Goal: Information Seeking & Learning: Learn about a topic

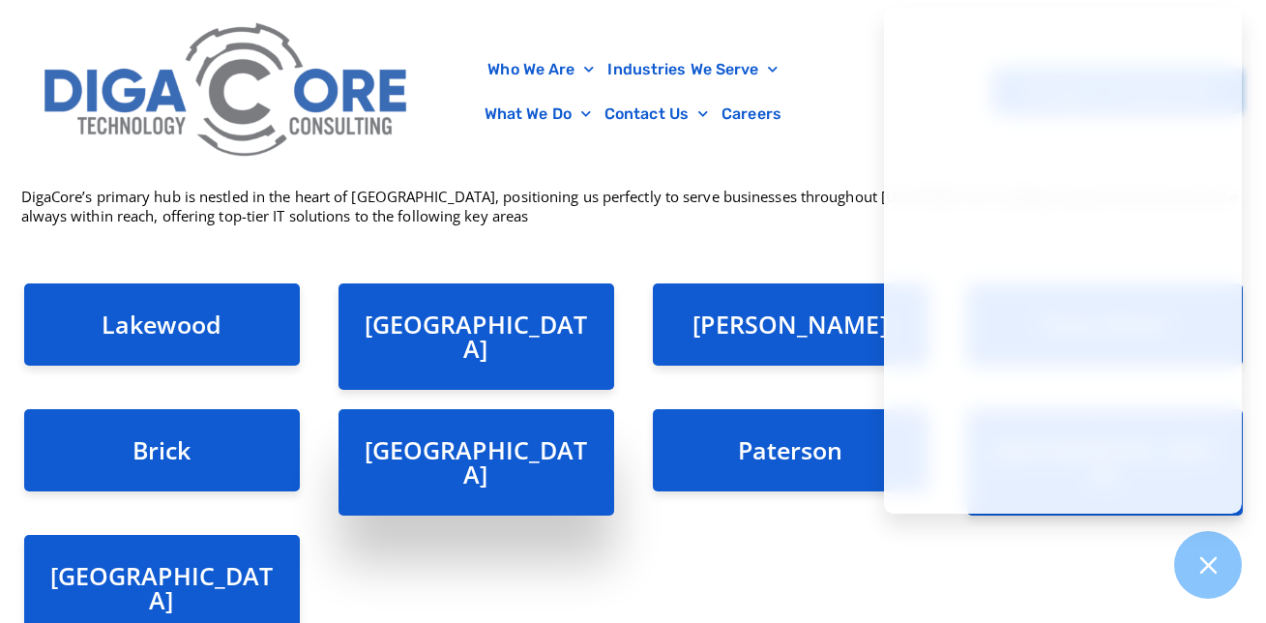
scroll to position [290, 0]
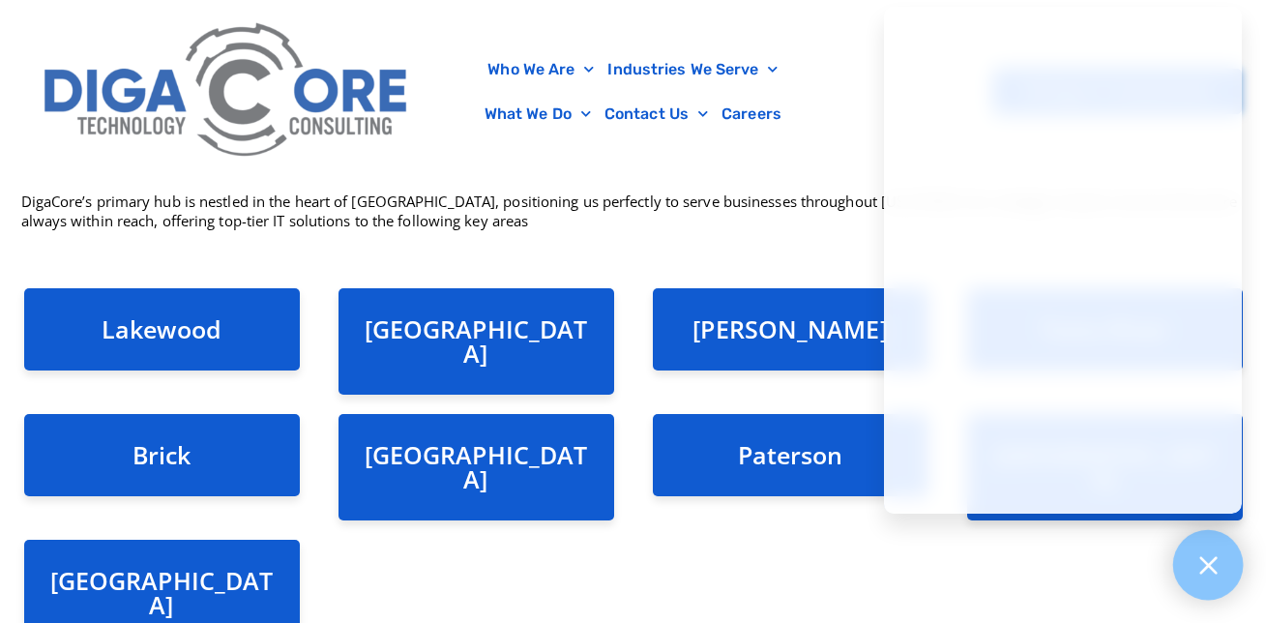
click at [1212, 569] on icon at bounding box center [1208, 564] width 17 height 17
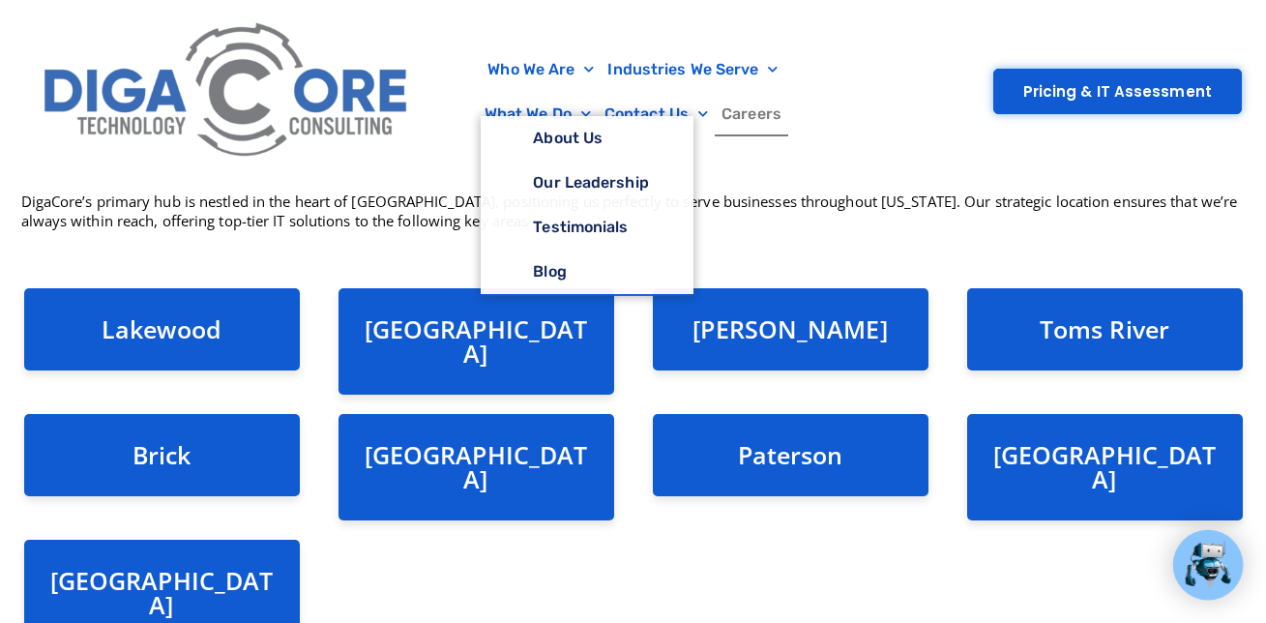
click at [766, 113] on link "Careers" at bounding box center [752, 114] width 74 height 44
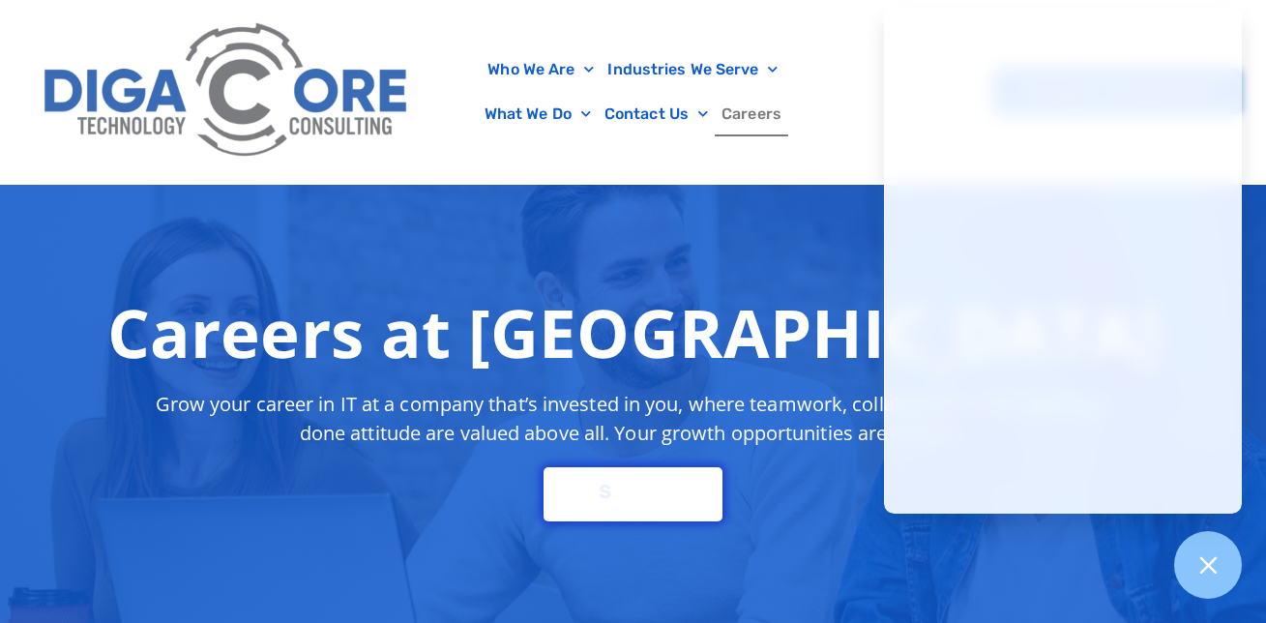
scroll to position [193, 0]
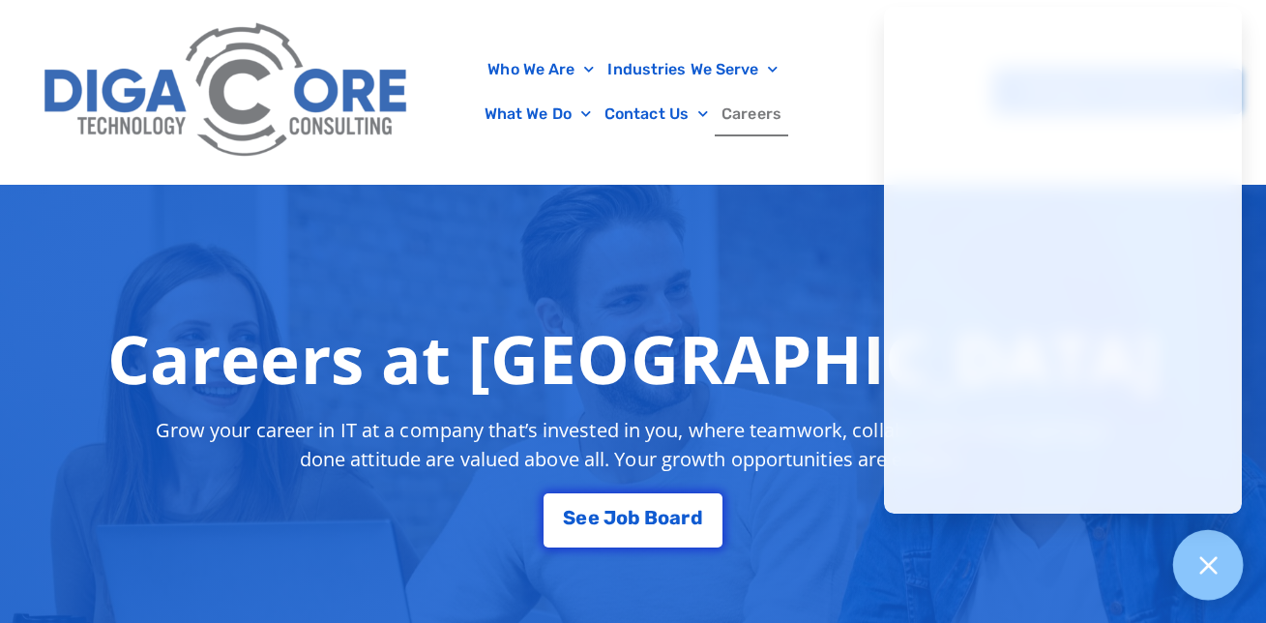
click at [1211, 577] on icon at bounding box center [1208, 564] width 25 height 25
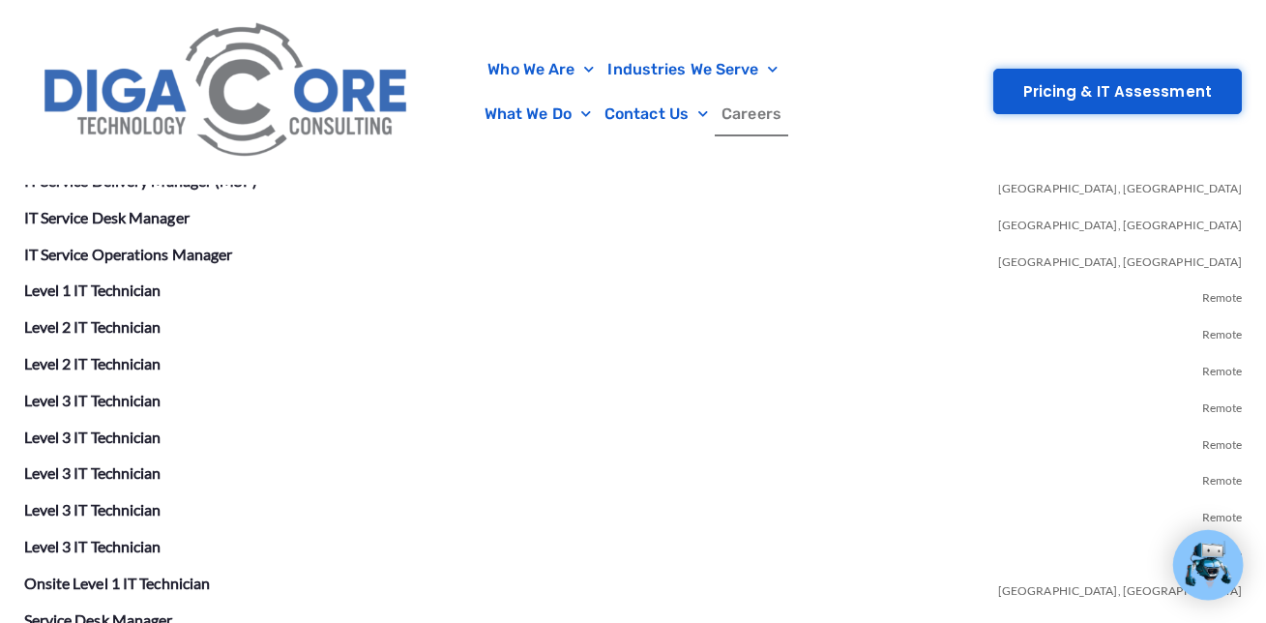
scroll to position [3676, 0]
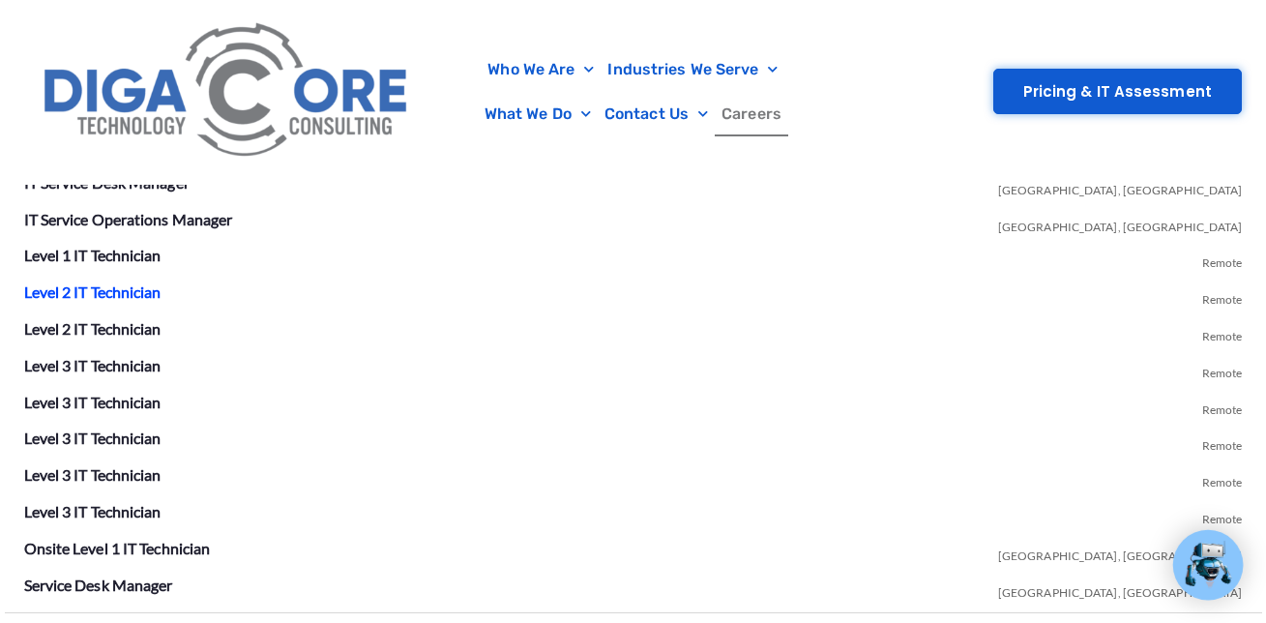
click at [135, 300] on link "Level 2 IT Technician" at bounding box center [92, 291] width 137 height 18
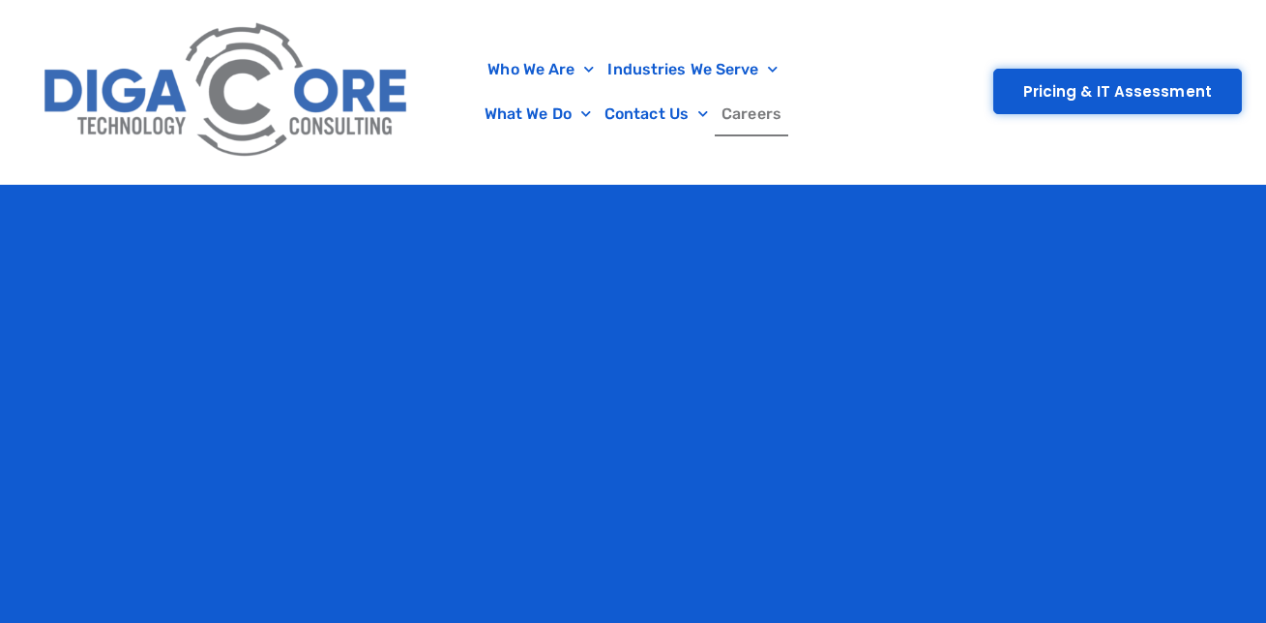
scroll to position [3676, 0]
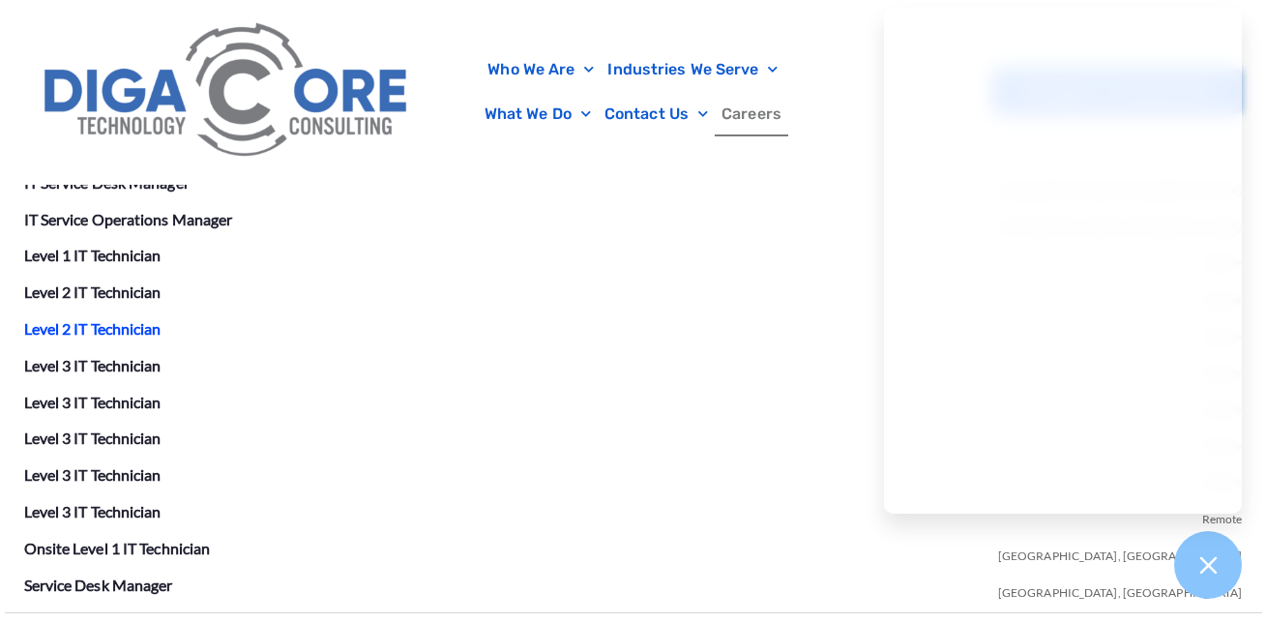
click at [94, 327] on link "Level 2 IT Technician" at bounding box center [92, 328] width 137 height 18
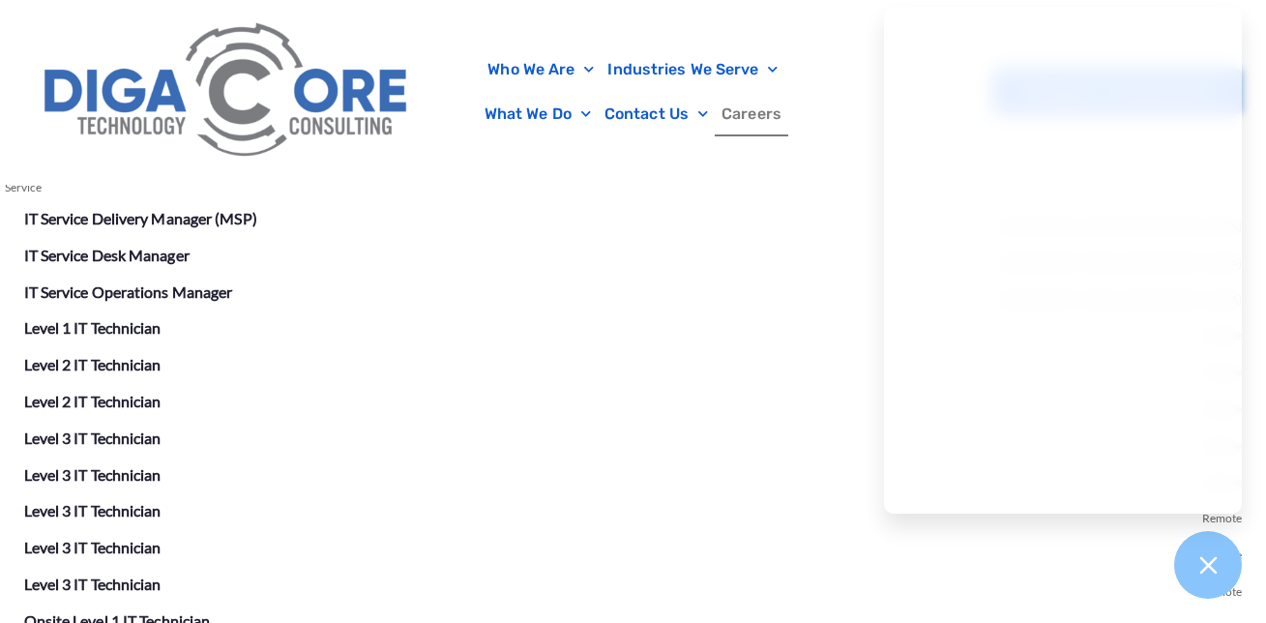
scroll to position [3568, 0]
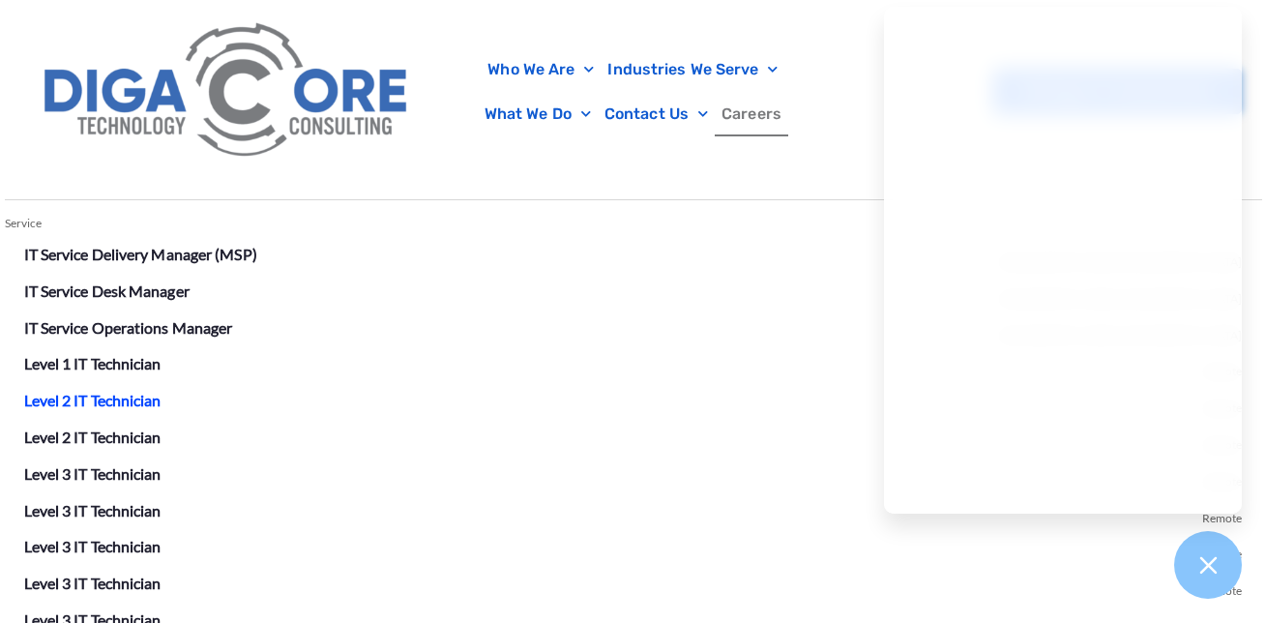
click at [104, 396] on link "Level 2 IT Technician" at bounding box center [92, 400] width 137 height 18
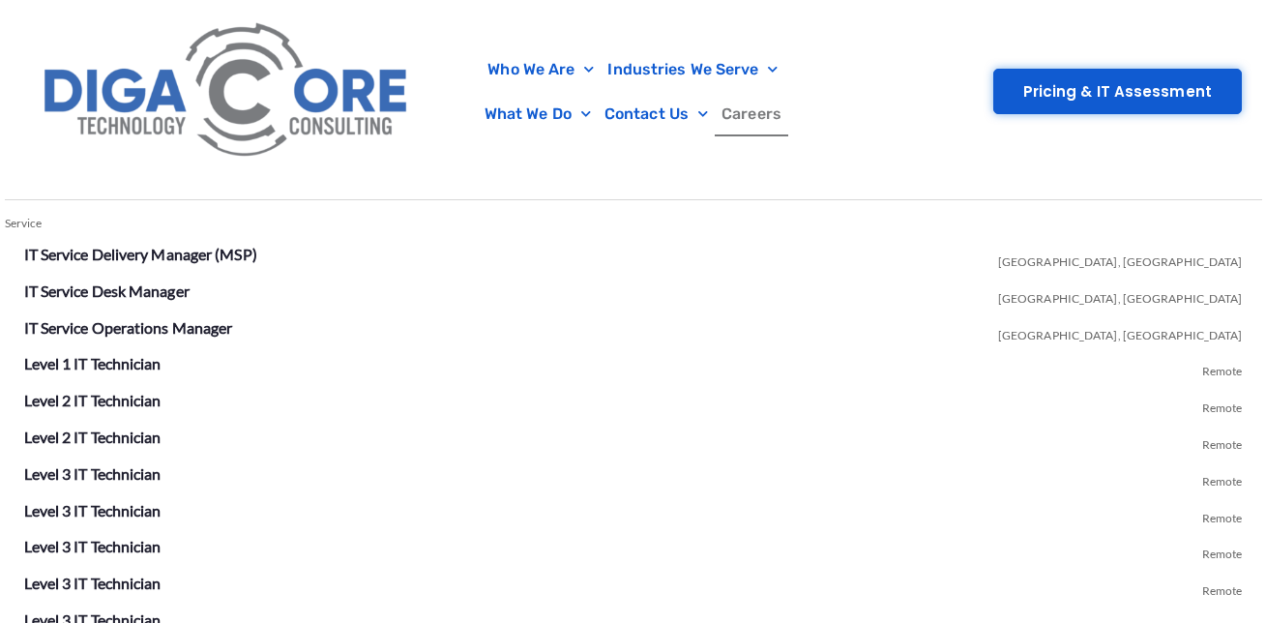
scroll to position [3664, 0]
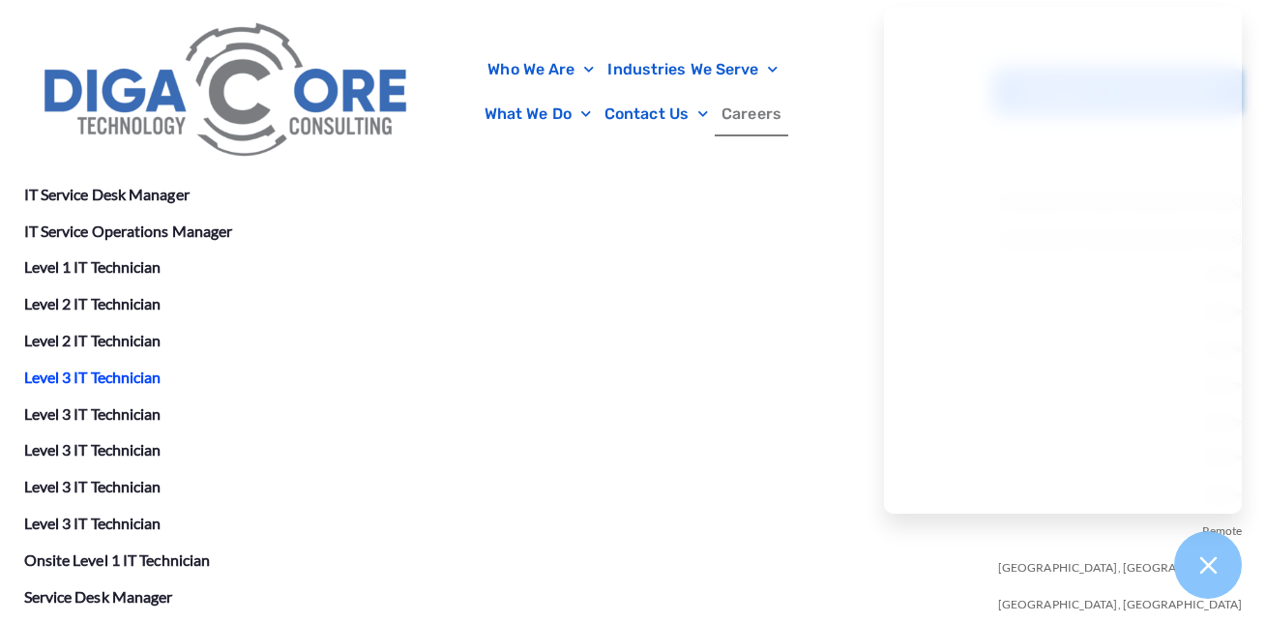
click at [93, 371] on link "Level 3 IT Technician" at bounding box center [92, 377] width 137 height 18
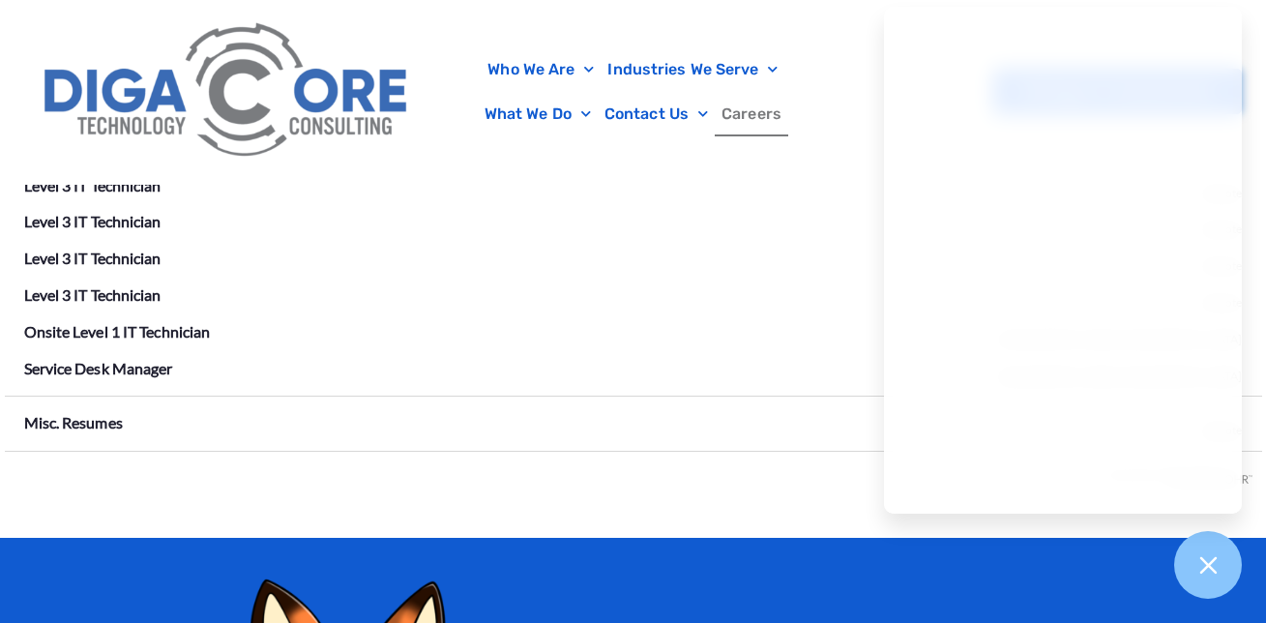
scroll to position [3858, 0]
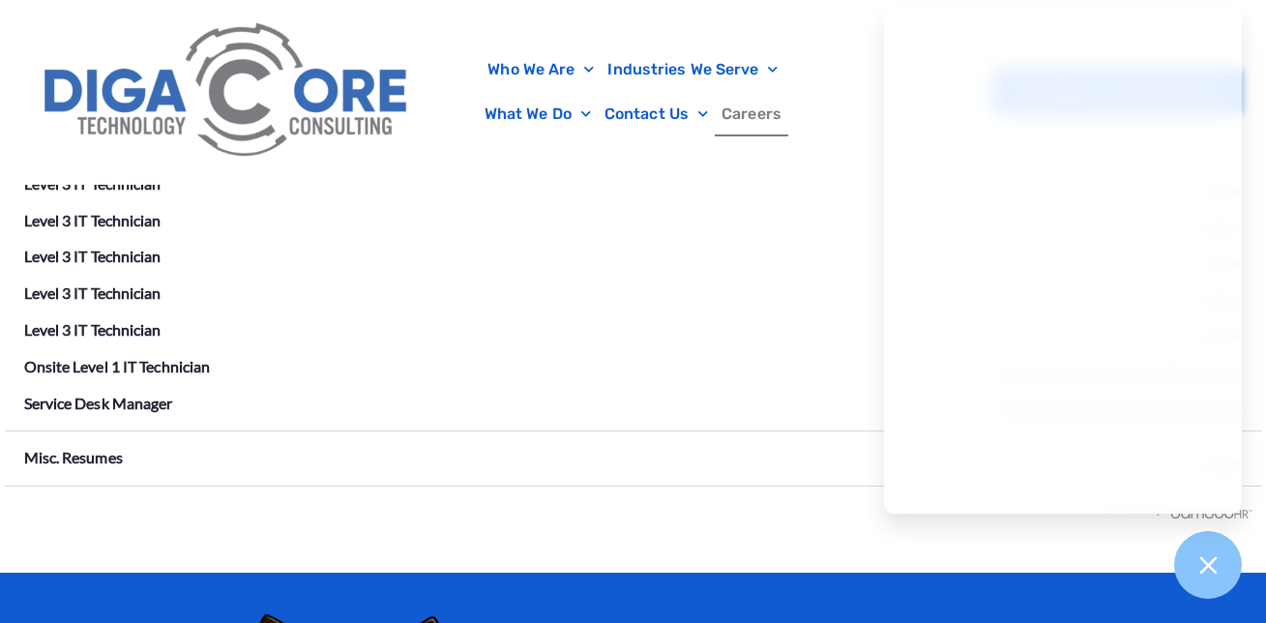
click at [853, 527] on div "Open Positions Account Management IT Account Manager [GEOGRAPHIC_DATA], [GEOGRA…" at bounding box center [634, 76] width 1258 height 993
click at [1201, 547] on div at bounding box center [1208, 565] width 71 height 71
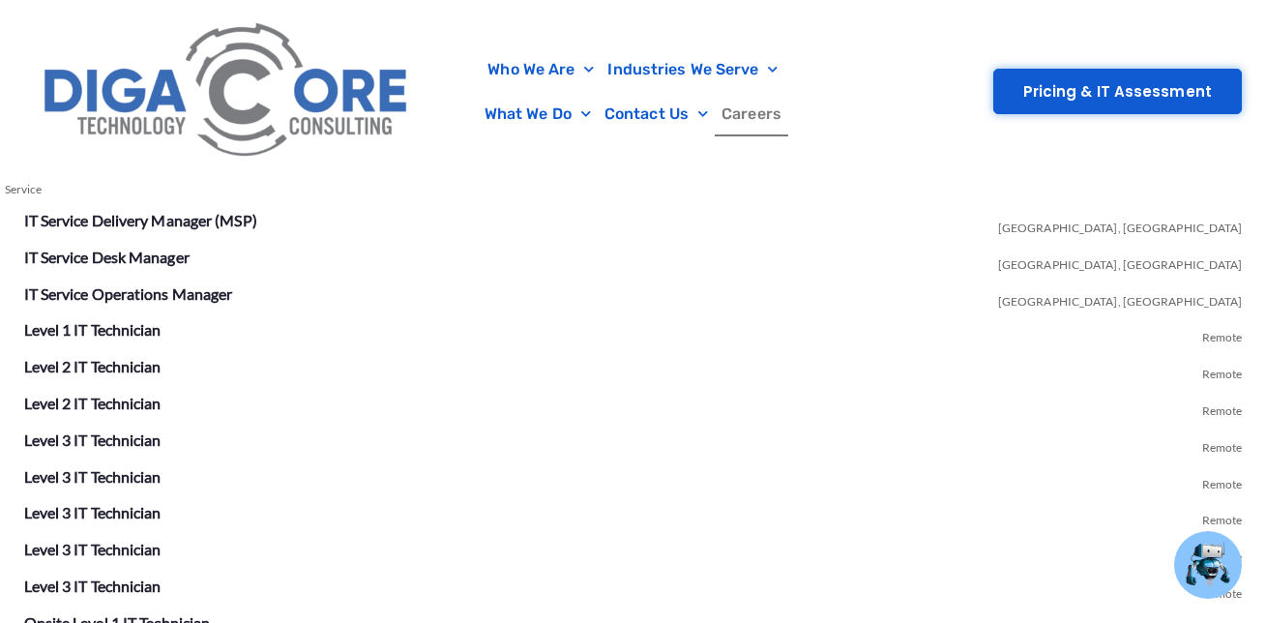
scroll to position [3568, 0]
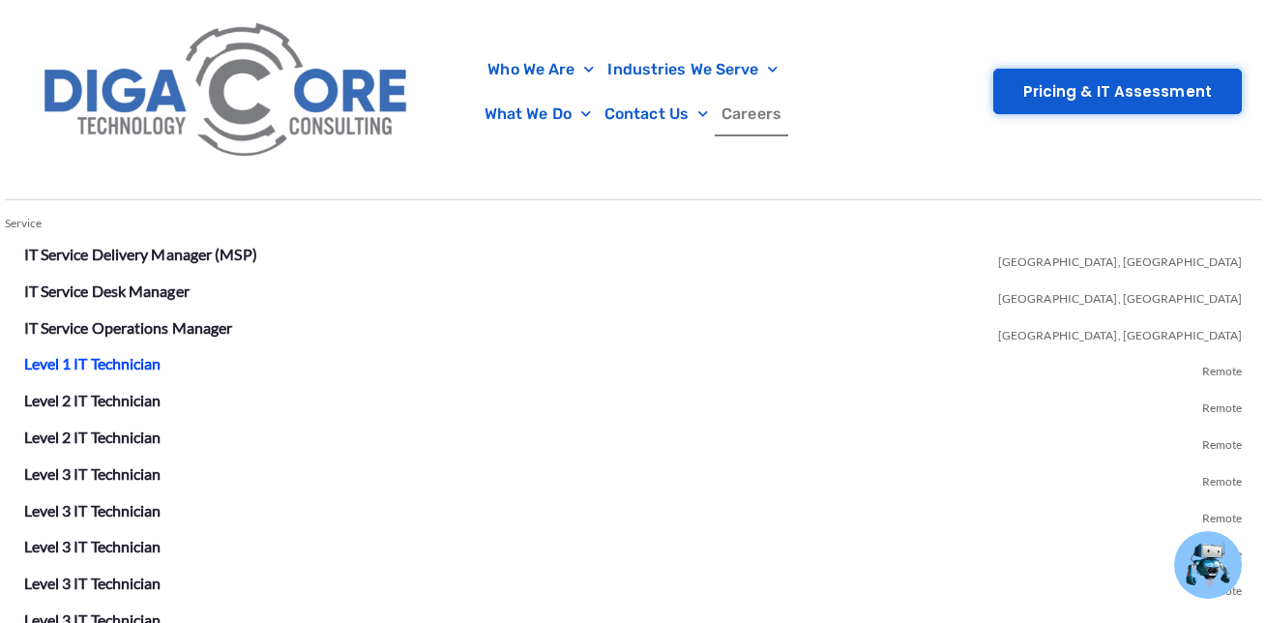
click at [128, 362] on link "Level 1 IT Technician" at bounding box center [92, 363] width 137 height 18
